Goal: Information Seeking & Learning: Learn about a topic

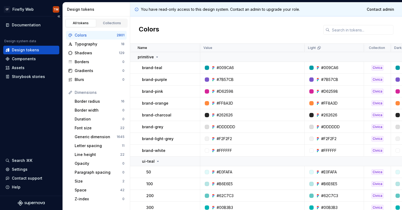
click at [20, 116] on div "Documentation Design system data Design tokens Components Assets Storybook stor…" at bounding box center [31, 106] width 62 height 180
